Goal: Transaction & Acquisition: Download file/media

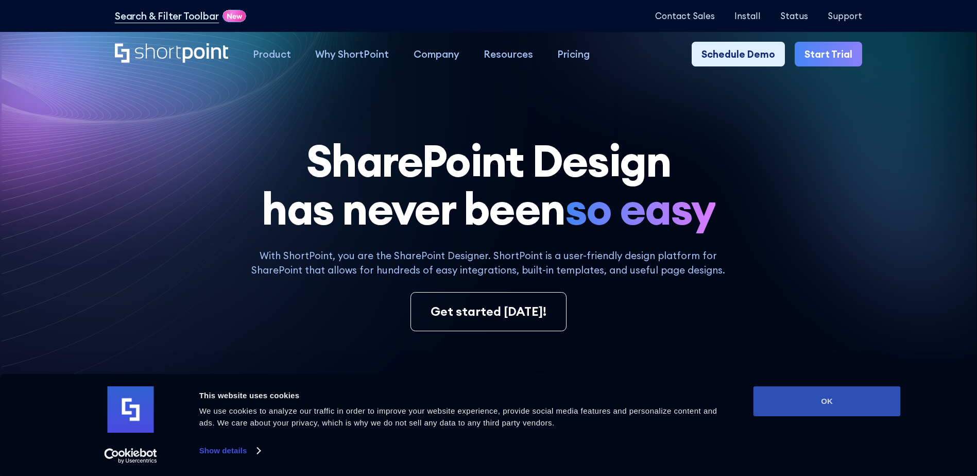
click at [817, 398] on button "OK" at bounding box center [827, 401] width 147 height 30
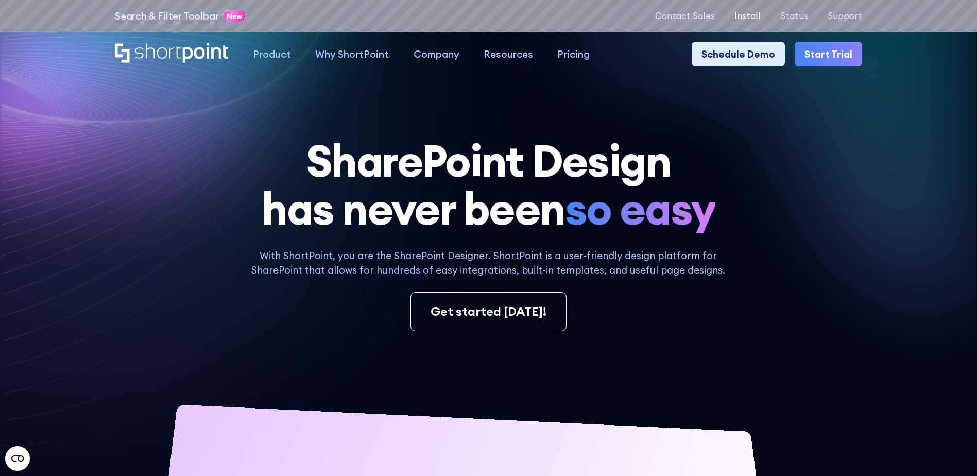
click at [756, 14] on p "Install" at bounding box center [748, 16] width 26 height 10
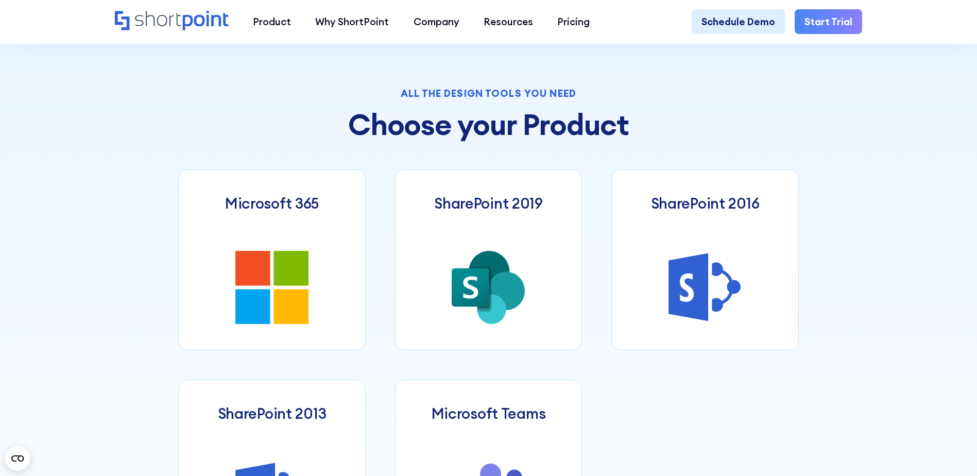
scroll to position [515, 0]
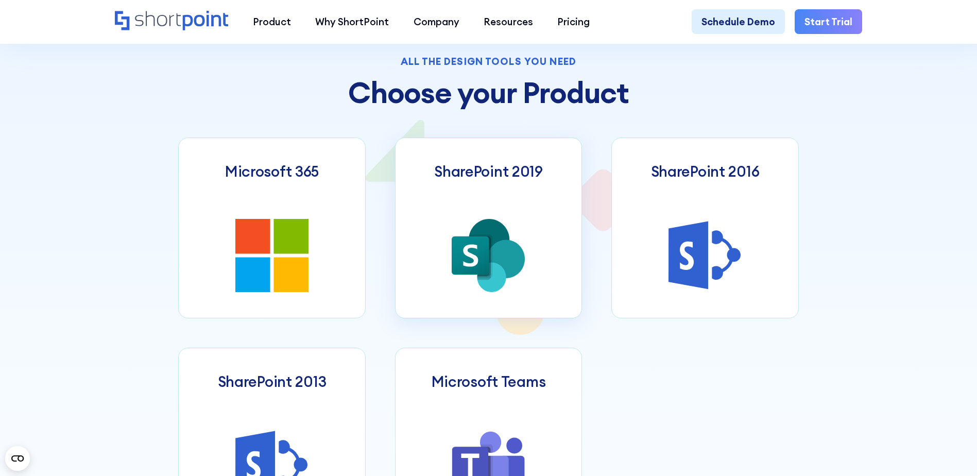
click at [512, 178] on h3 "SharePoint 2019" at bounding box center [488, 172] width 109 height 18
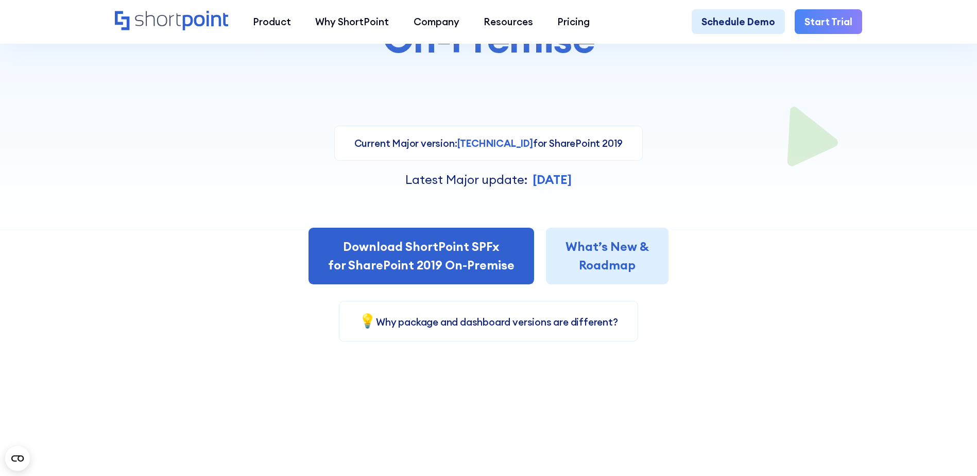
scroll to position [258, 0]
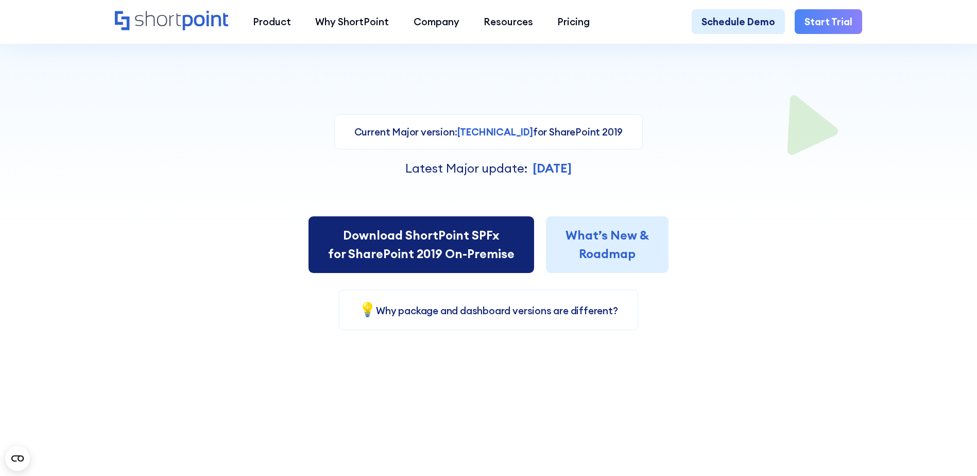
click at [461, 245] on link "Download ShortPoint SPFx for SharePoint 2019 On-Premise" at bounding box center [422, 244] width 226 height 56
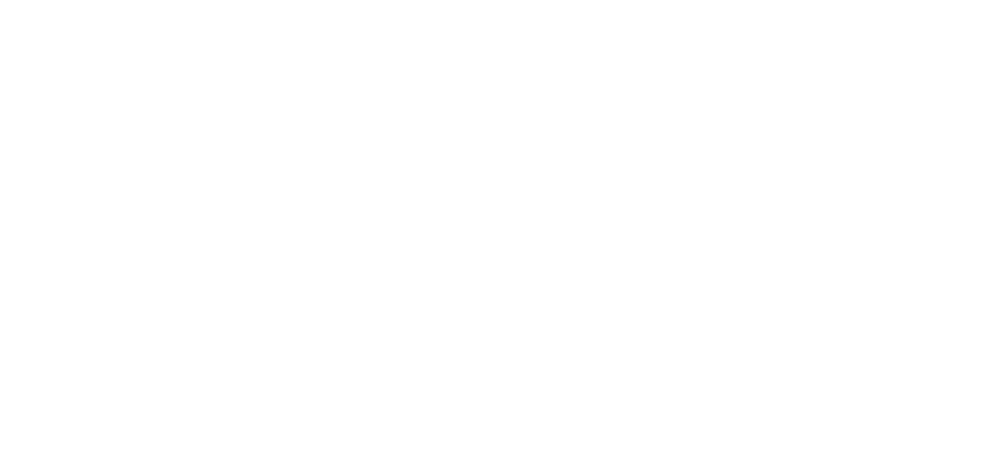
select select "SharePoint 2019 (On-Premise)"
